Goal: Information Seeking & Learning: Learn about a topic

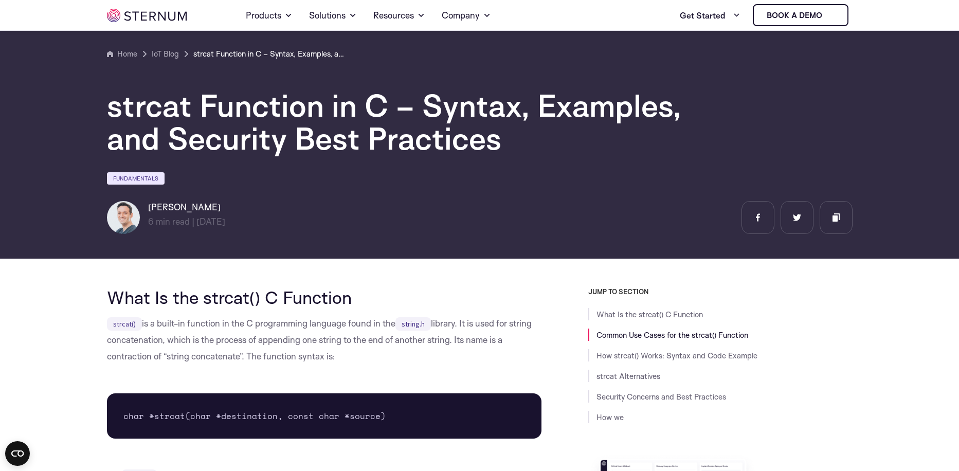
scroll to position [227, 0]
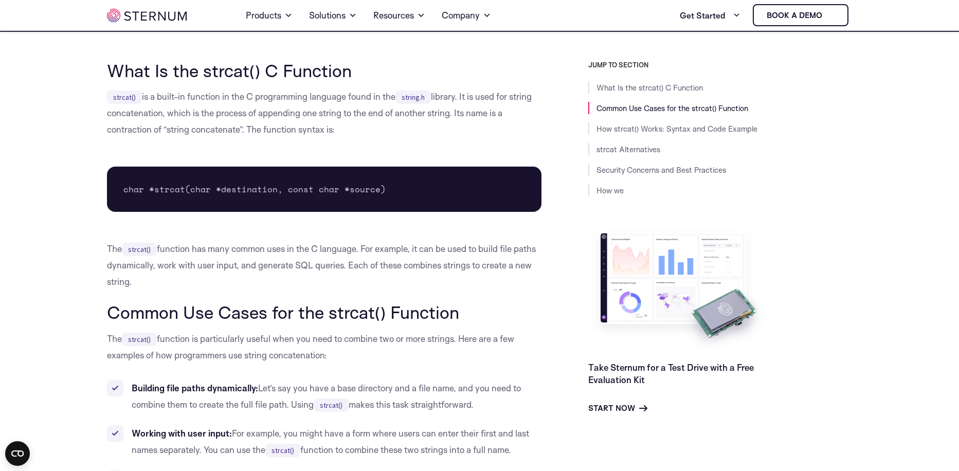
drag, startPoint x: 135, startPoint y: 201, endPoint x: 393, endPoint y: 197, distance: 258.1
click at [393, 197] on pre "char *strcat(char *destination, const char *source)" at bounding box center [324, 189] width 435 height 45
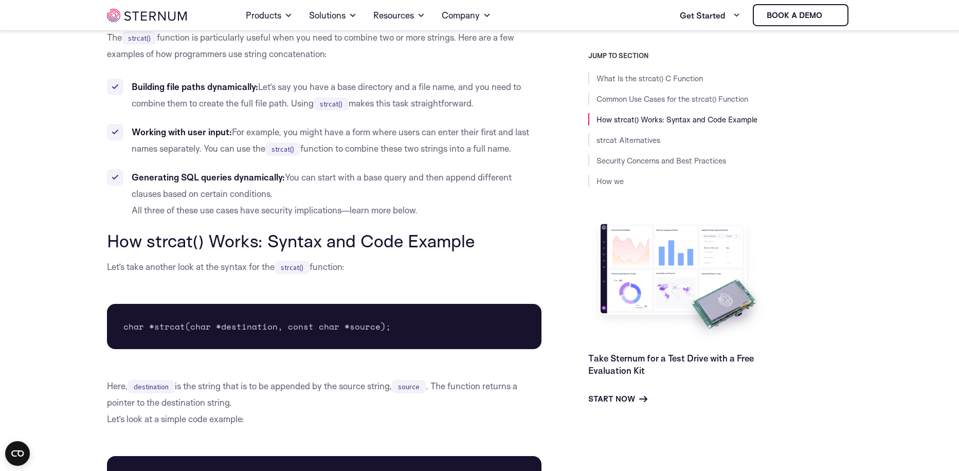
scroll to position [696, 0]
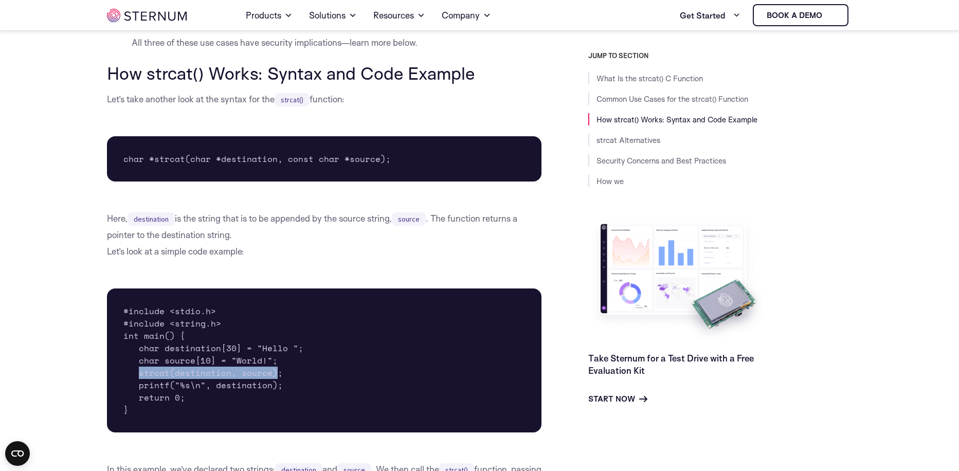
drag, startPoint x: 140, startPoint y: 375, endPoint x: 276, endPoint y: 371, distance: 135.8
click at [276, 371] on pre "#include <stdio.h> #include <string.h> int main() { char destination[30] = "Hel…" at bounding box center [324, 360] width 435 height 144
drag, startPoint x: 139, startPoint y: 389, endPoint x: 196, endPoint y: 388, distance: 57.1
click at [196, 388] on pre "#include <stdio.h> #include <string.h> int main() { char destination[30] = "Hel…" at bounding box center [324, 360] width 435 height 144
drag, startPoint x: 207, startPoint y: 388, endPoint x: 263, endPoint y: 389, distance: 56.1
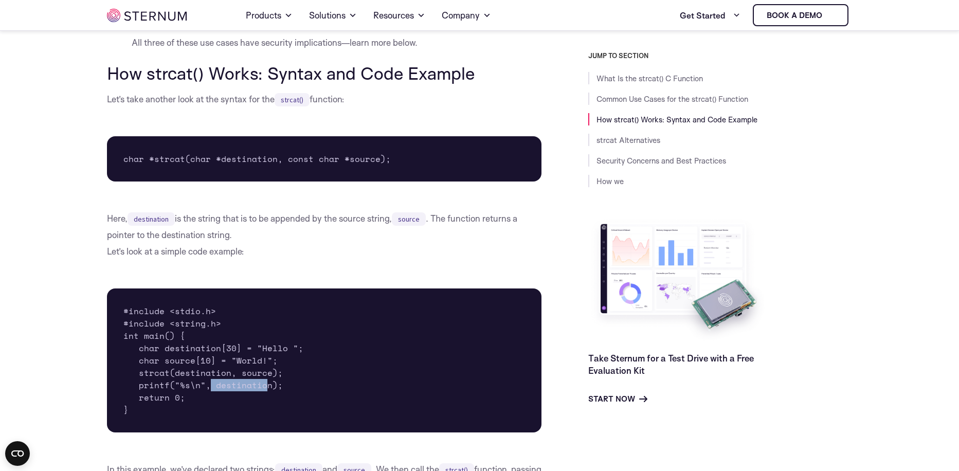
click at [263, 389] on pre "#include <stdio.h> #include <string.h> int main() { char destination[30] = "Hel…" at bounding box center [324, 360] width 435 height 144
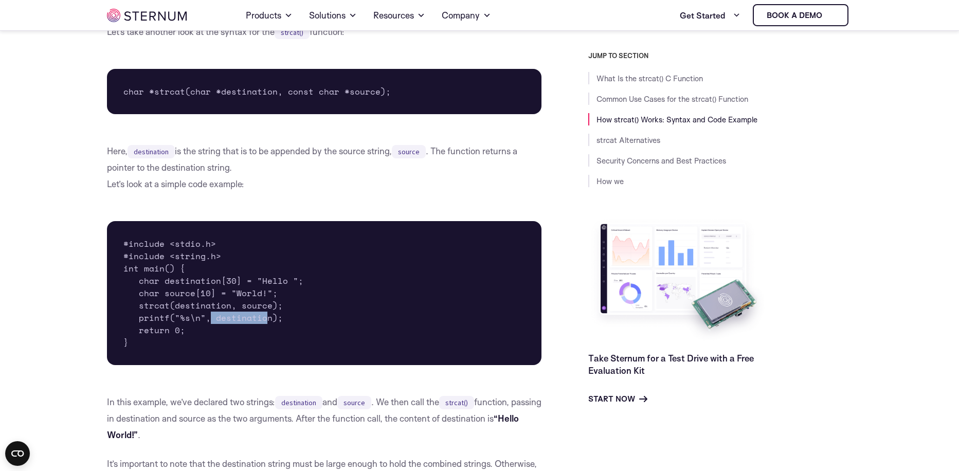
scroll to position [813, 0]
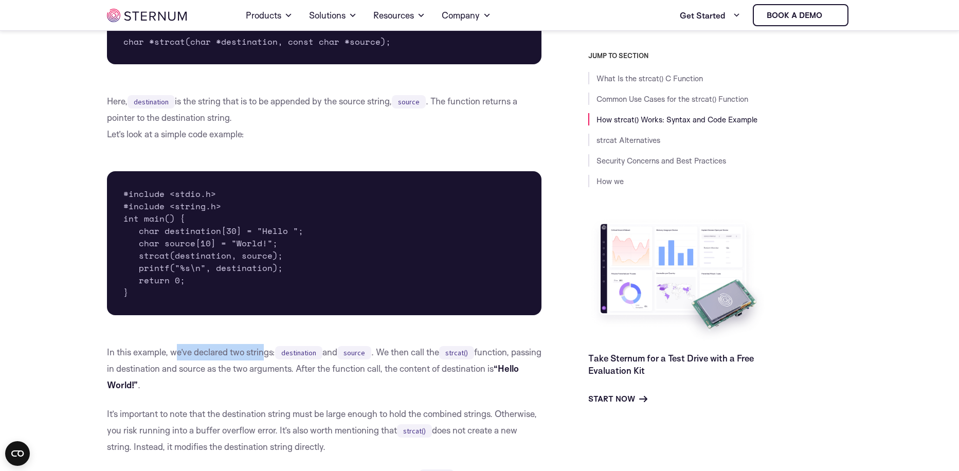
drag, startPoint x: 186, startPoint y: 352, endPoint x: 264, endPoint y: 354, distance: 77.7
click at [264, 354] on p "In this example, we’ve declared two strings: destination and source . We then c…" at bounding box center [324, 368] width 435 height 49
drag, startPoint x: 282, startPoint y: 356, endPoint x: 343, endPoint y: 356, distance: 61.2
click at [343, 356] on p "In this example, we’ve declared two strings: destination and source . We then c…" at bounding box center [324, 368] width 435 height 49
click at [361, 353] on code "source" at bounding box center [354, 352] width 34 height 13
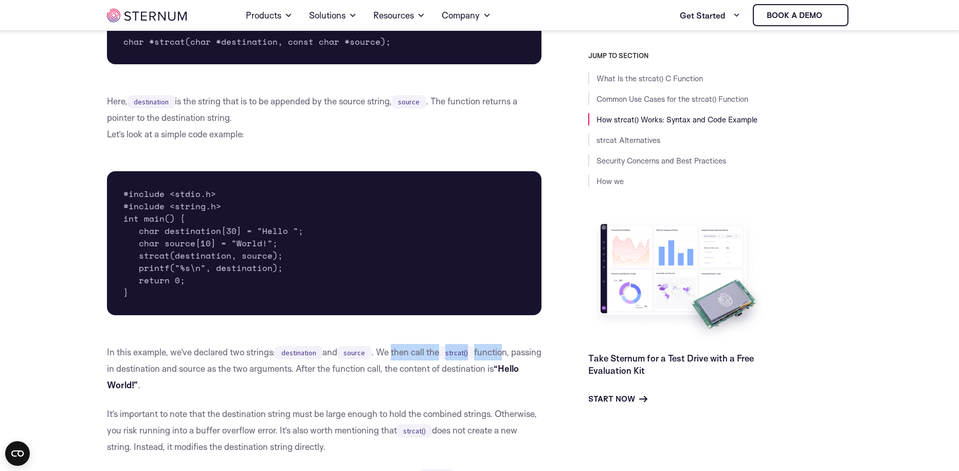
drag, startPoint x: 396, startPoint y: 354, endPoint x: 506, endPoint y: 354, distance: 109.5
click at [506, 354] on p "In this example, we’ve declared two strings: destination and source . We then c…" at bounding box center [324, 368] width 435 height 49
drag, startPoint x: 146, startPoint y: 371, endPoint x: 535, endPoint y: 372, distance: 389.2
click at [535, 372] on p "In this example, we’ve declared two strings: destination and source . We then c…" at bounding box center [324, 368] width 435 height 49
drag, startPoint x: 94, startPoint y: 385, endPoint x: 226, endPoint y: 403, distance: 133.9
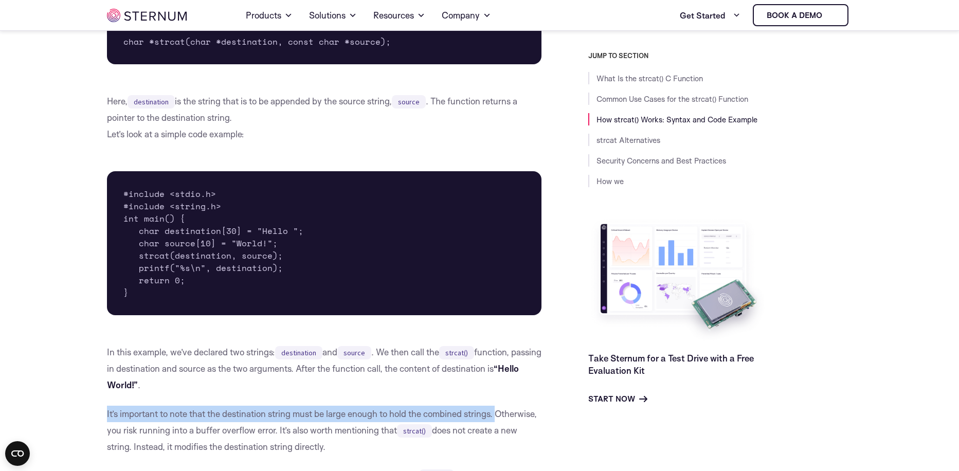
drag, startPoint x: 104, startPoint y: 414, endPoint x: 508, endPoint y: 416, distance: 403.6
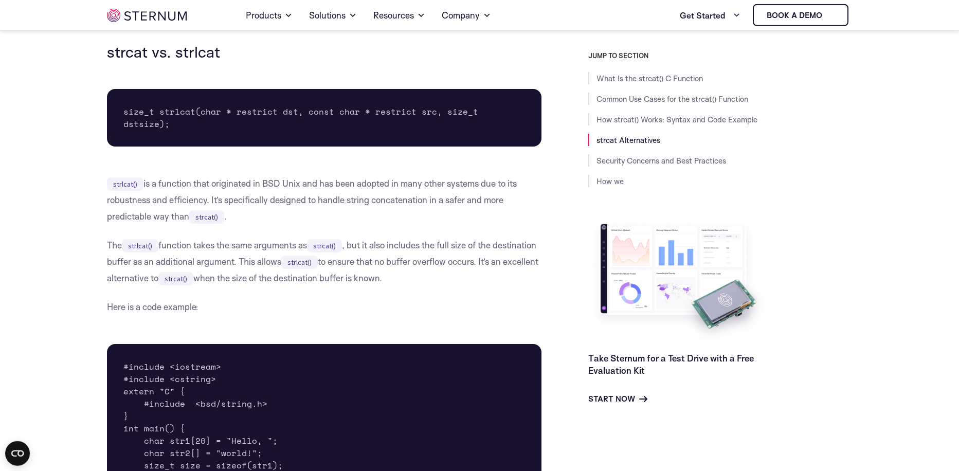
scroll to position [2454, 0]
